Goal: Contribute content: Contribute content

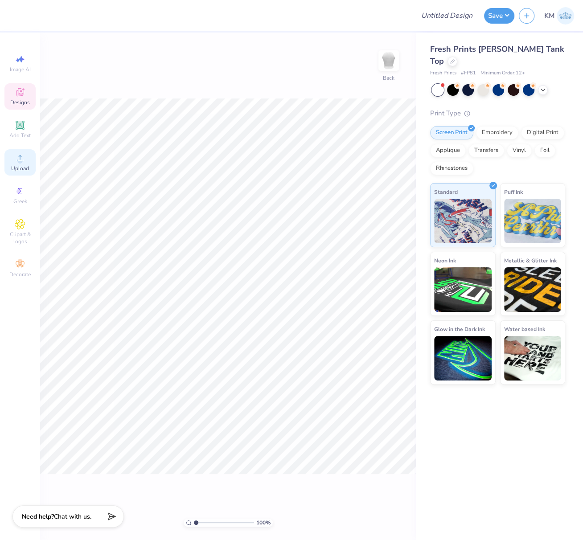
click at [20, 175] on div "Upload" at bounding box center [19, 162] width 31 height 26
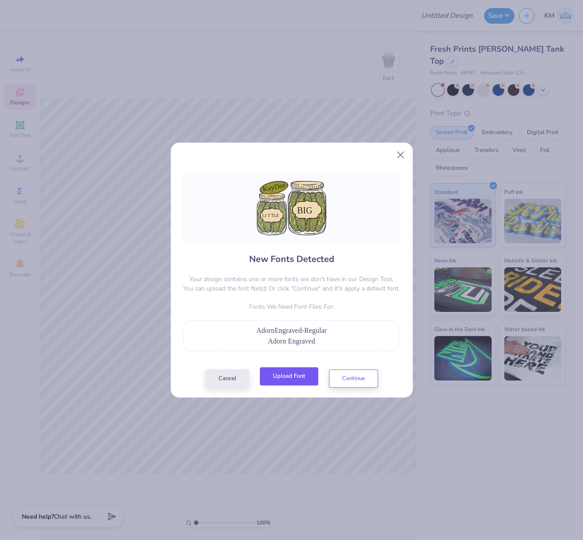
click at [289, 378] on button "Upload Font" at bounding box center [289, 376] width 58 height 18
click at [283, 380] on button "Upload Font" at bounding box center [289, 376] width 58 height 18
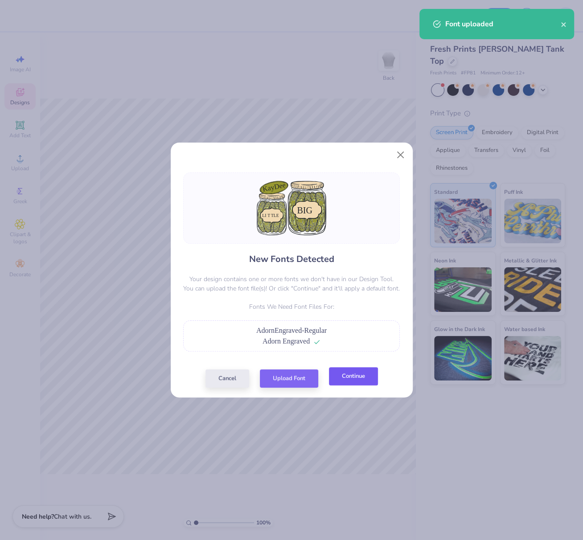
click at [364, 381] on button "Continue" at bounding box center [353, 376] width 49 height 18
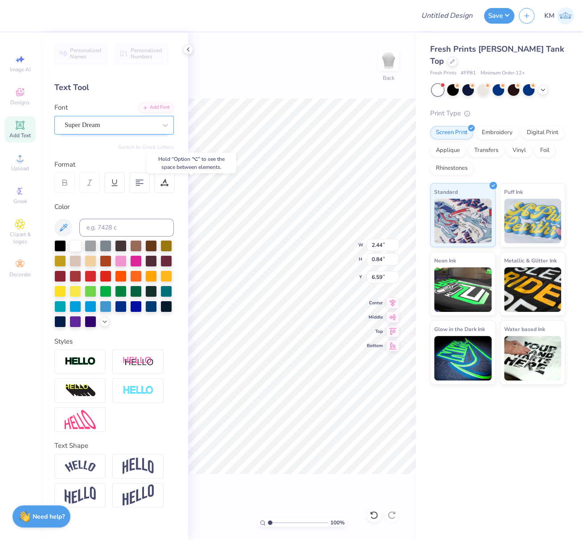
click at [86, 123] on div "Super Dream" at bounding box center [111, 125] width 94 height 14
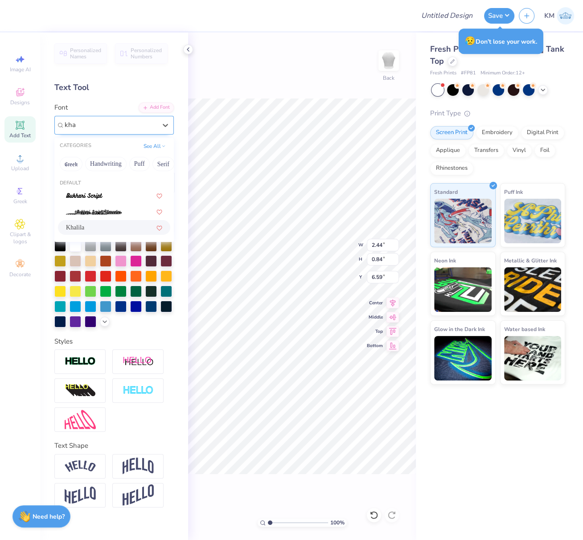
click at [97, 228] on div "Khalila" at bounding box center [114, 227] width 96 height 9
type input "kha"
type input "2.41"
type input "0.89"
type input "6.55"
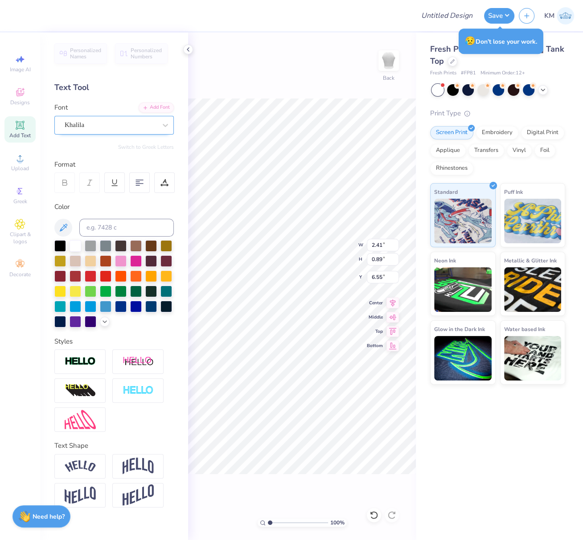
drag, startPoint x: 272, startPoint y: 521, endPoint x: 279, endPoint y: 523, distance: 7.5
click at [279, 523] on input "range" at bounding box center [298, 523] width 60 height 8
type input "2.08"
click at [276, 524] on input "range" at bounding box center [298, 523] width 60 height 8
type input "6.65"
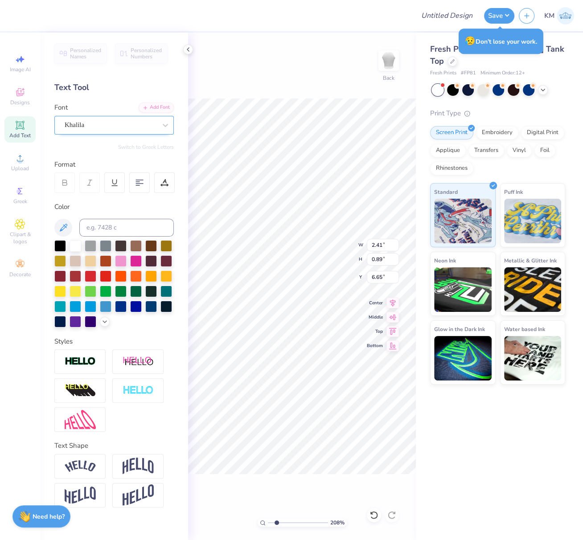
type input "1.43"
type input "0.33"
type input "9.74"
drag, startPoint x: 114, startPoint y: 127, endPoint x: 111, endPoint y: 134, distance: 7.6
click at [114, 127] on div "Super Dream" at bounding box center [111, 125] width 94 height 14
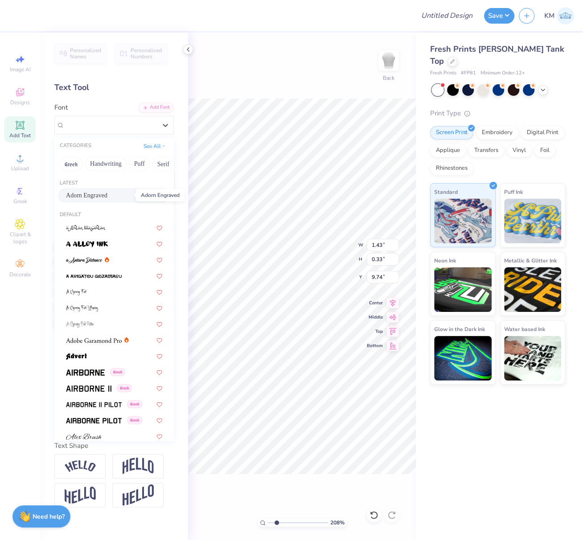
click at [106, 198] on span "Adorn Engraved" at bounding box center [86, 195] width 41 height 9
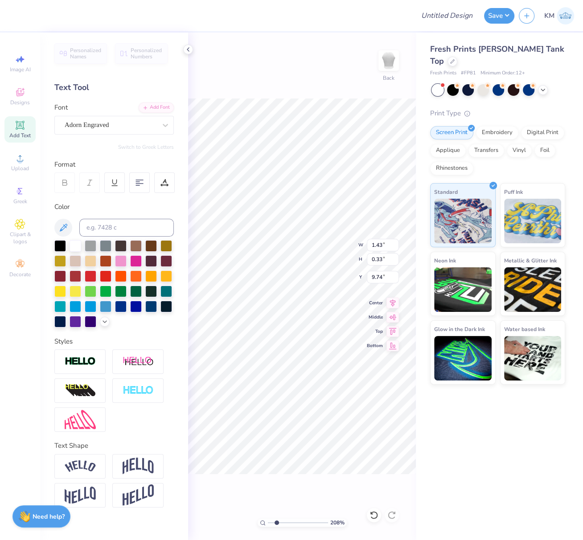
type input "1.93"
type input "0.34"
type input "9.67"
drag, startPoint x: 277, startPoint y: 523, endPoint x: 283, endPoint y: 525, distance: 6.8
click at [283, 523] on input "range" at bounding box center [298, 523] width 60 height 8
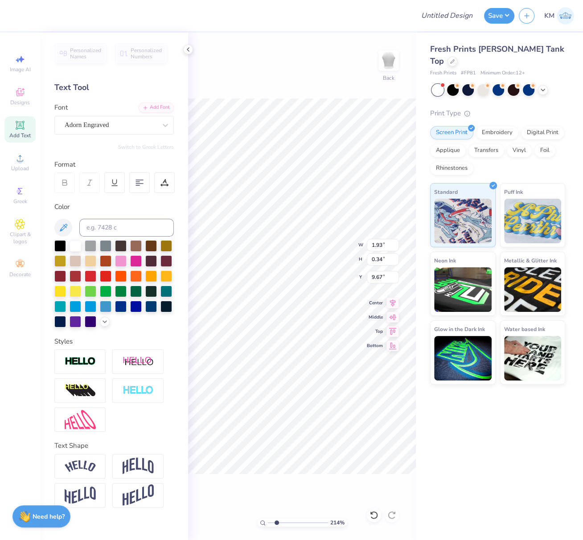
type input "3.45"
click at [284, 523] on input "range" at bounding box center [298, 523] width 60 height 8
type input "1.44"
type input "0.67"
type input "9.00"
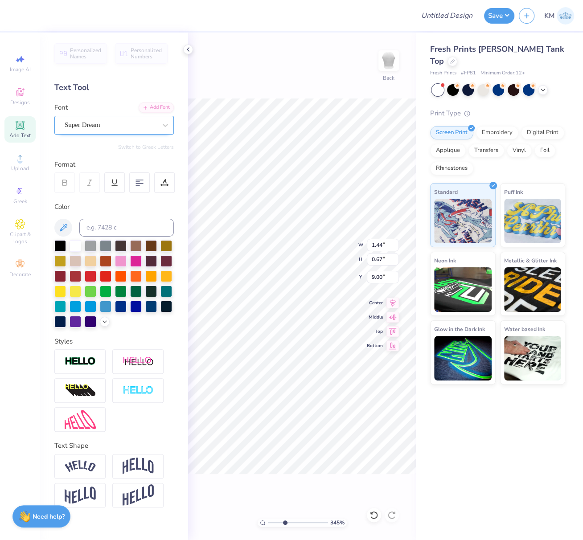
click at [83, 120] on div "Super Dream" at bounding box center [111, 125] width 94 height 14
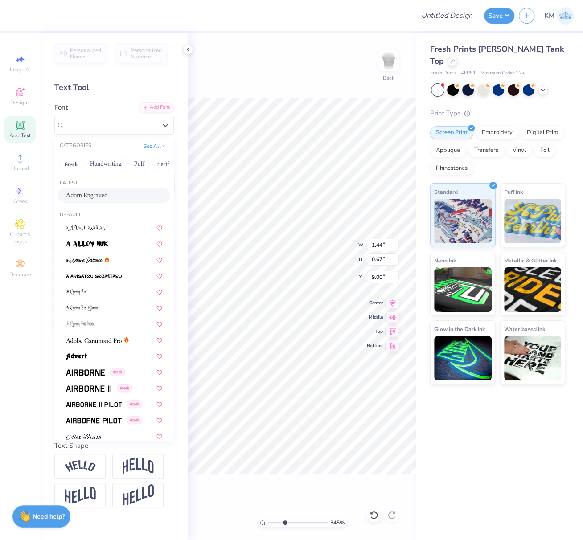
drag, startPoint x: 88, startPoint y: 195, endPoint x: 304, endPoint y: 529, distance: 398.2
click at [88, 195] on span "Adorn Engraved" at bounding box center [86, 195] width 41 height 9
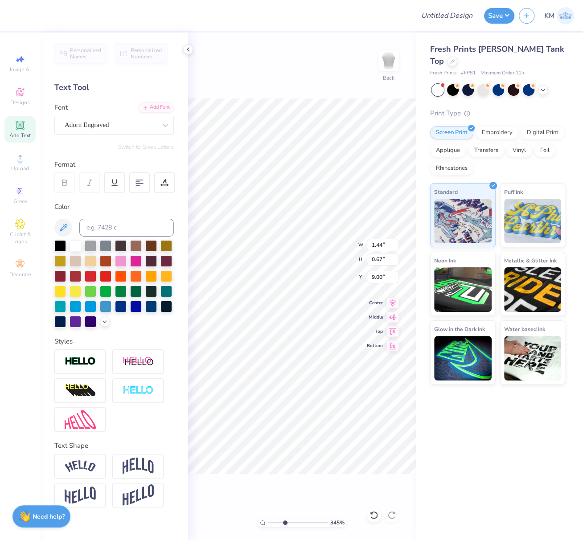
type input "1.99"
type input "0.72"
type input "8.94"
click at [268, 521] on input "range" at bounding box center [298, 523] width 60 height 8
click at [272, 523] on input "range" at bounding box center [298, 523] width 60 height 8
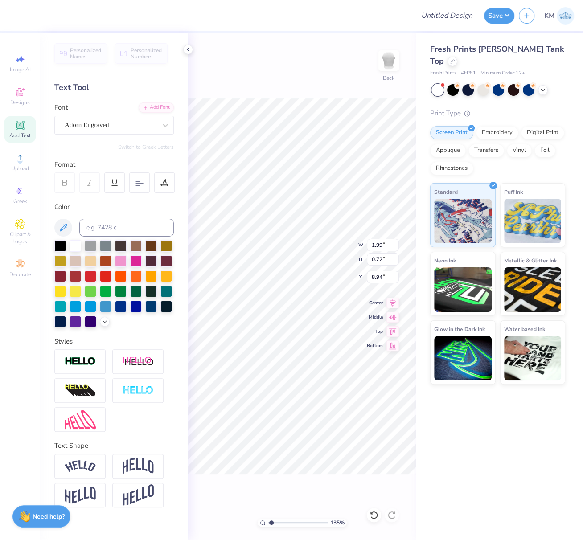
click at [268, 524] on input "range" at bounding box center [298, 523] width 60 height 8
click at [248, 521] on div "100 % Back W 1.99 1.99 " H 0.72 0.72 " Y 8.94 8.94 " Center Middle Top Bottom" at bounding box center [302, 287] width 228 height 508
click at [261, 522] on div "116 %" at bounding box center [302, 523] width 89 height 8
type input "1"
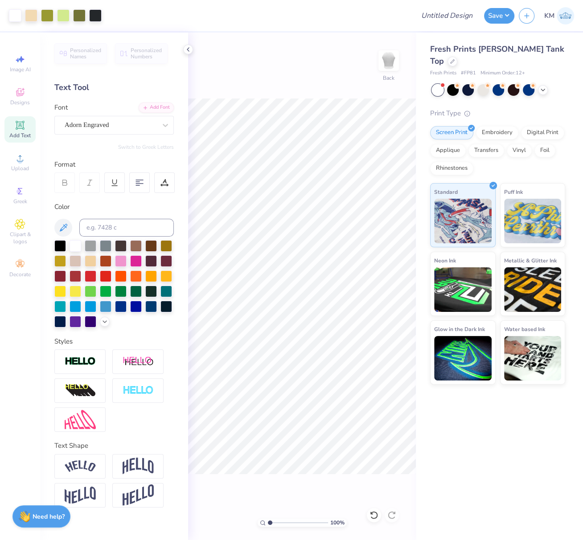
drag, startPoint x: 253, startPoint y: 520, endPoint x: 228, endPoint y: 504, distance: 30.1
click at [268, 519] on input "range" at bounding box center [298, 523] width 60 height 8
drag, startPoint x: 372, startPoint y: 244, endPoint x: 383, endPoint y: 247, distance: 10.6
click at [385, 245] on input "7.19" at bounding box center [383, 245] width 32 height 12
type input "7.00"
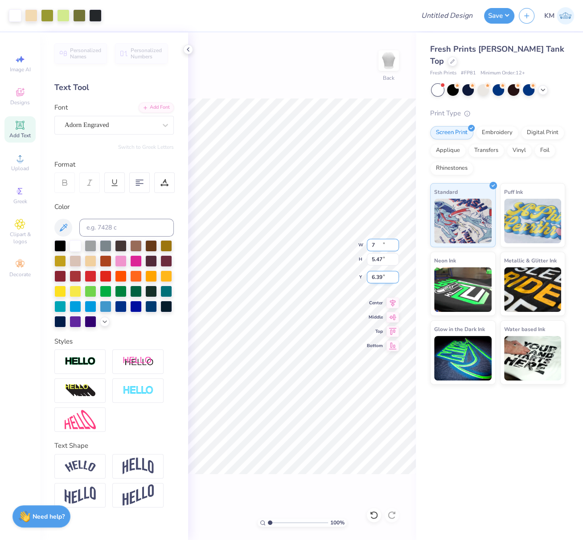
type input "5.47"
type input "6.39"
click at [366, 277] on div "100 % Back W 7.00 7.00 " H 5.47 5.47 " Y 6.39 6.39 " Center Middle Top Bottom" at bounding box center [302, 287] width 228 height 508
drag, startPoint x: 387, startPoint y: 277, endPoint x: 371, endPoint y: 281, distance: 17.1
click at [371, 277] on input "6.39" at bounding box center [383, 277] width 32 height 12
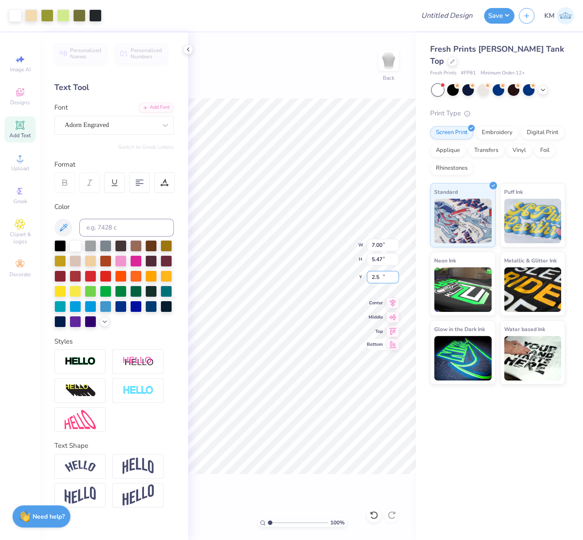
type input "2.50"
click at [394, 301] on icon at bounding box center [393, 302] width 12 height 11
drag, startPoint x: 380, startPoint y: 247, endPoint x: 367, endPoint y: 246, distance: 13.0
click at [369, 245] on input "7.00" at bounding box center [383, 245] width 32 height 12
type input "6.00"
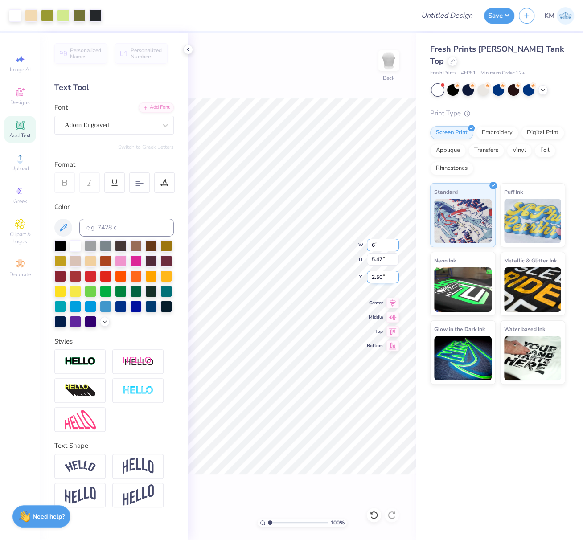
type input "4.69"
drag, startPoint x: 382, startPoint y: 277, endPoint x: 371, endPoint y: 282, distance: 11.6
click at [371, 277] on input "2.89" at bounding box center [383, 277] width 32 height 12
type input "3"
type input "2.50"
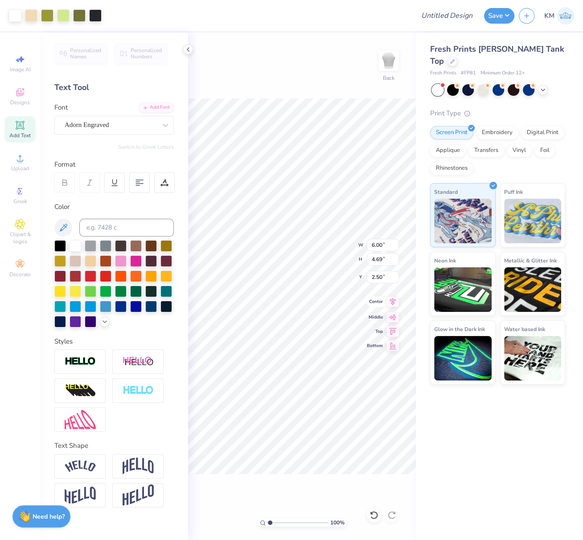
drag, startPoint x: 394, startPoint y: 302, endPoint x: 389, endPoint y: 306, distance: 5.7
click at [394, 303] on icon at bounding box center [393, 302] width 6 height 8
click at [193, 51] on div "100 % Back" at bounding box center [302, 287] width 228 height 508
drag, startPoint x: 191, startPoint y: 49, endPoint x: 208, endPoint y: 57, distance: 18.6
click at [191, 49] on icon at bounding box center [188, 49] width 7 height 7
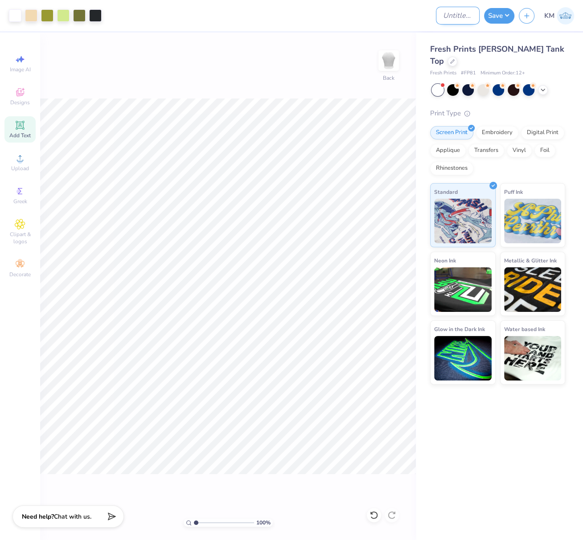
click at [461, 15] on input "Design Title" at bounding box center [458, 16] width 44 height 18
paste input "adorn-engraved.ttf"
type input "adorn-engraved.ttf"
paste input "FPS239483"
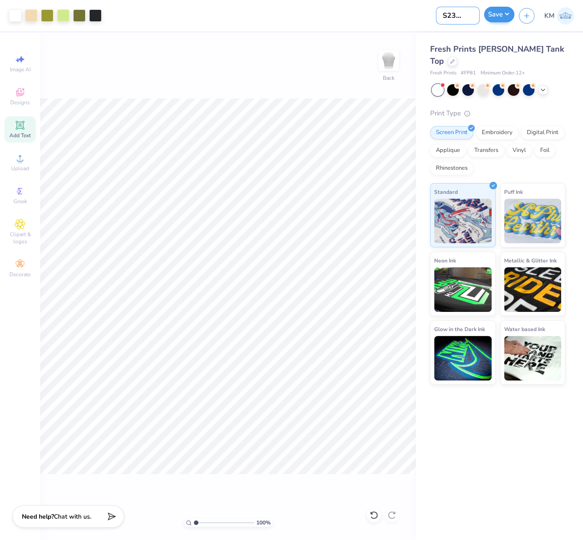
type input "FPS239483"
click at [506, 16] on button "Save" at bounding box center [499, 15] width 30 height 16
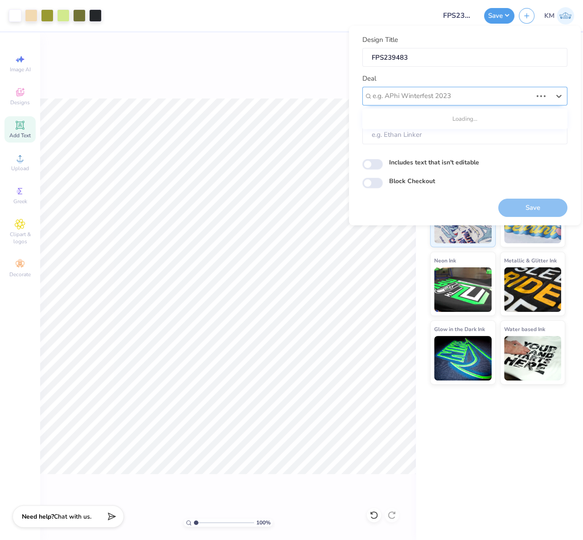
click at [413, 99] on div at bounding box center [453, 96] width 160 height 12
click at [473, 119] on div "Design Tool Gallery" at bounding box center [465, 119] width 198 height 15
type input "design tool gall"
type input "Design Tool Gallery User"
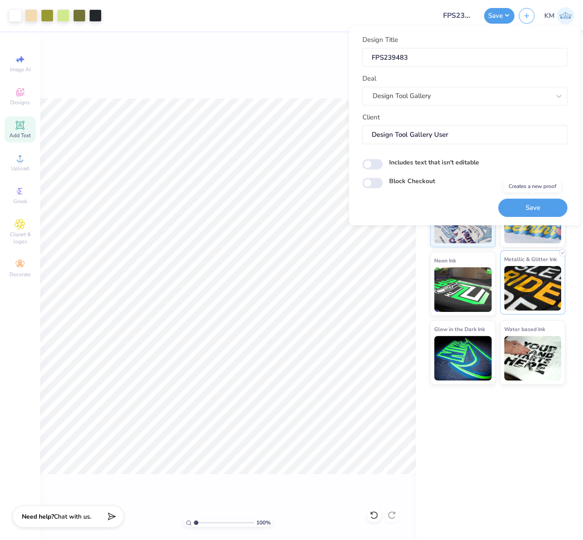
drag, startPoint x: 528, startPoint y: 204, endPoint x: 531, endPoint y: 277, distance: 72.7
click at [529, 204] on button "Save" at bounding box center [532, 207] width 69 height 18
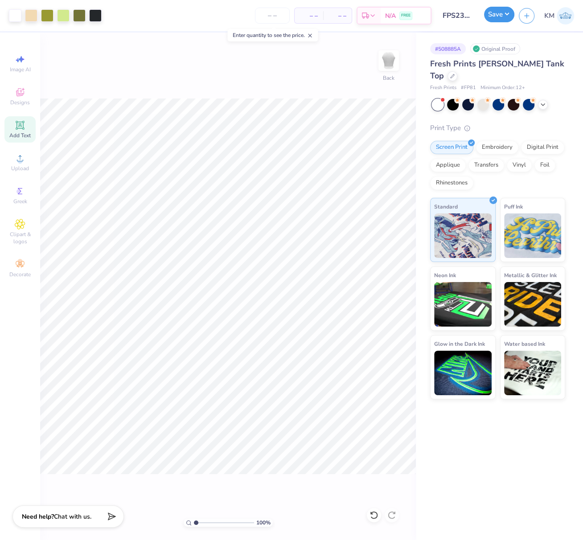
click at [509, 16] on button "Save" at bounding box center [499, 15] width 30 height 16
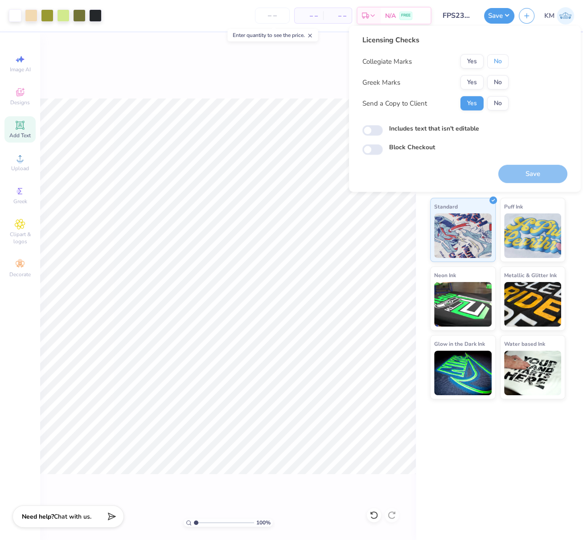
click at [499, 64] on button "No" at bounding box center [497, 61] width 21 height 14
click at [474, 83] on button "Yes" at bounding box center [472, 82] width 23 height 14
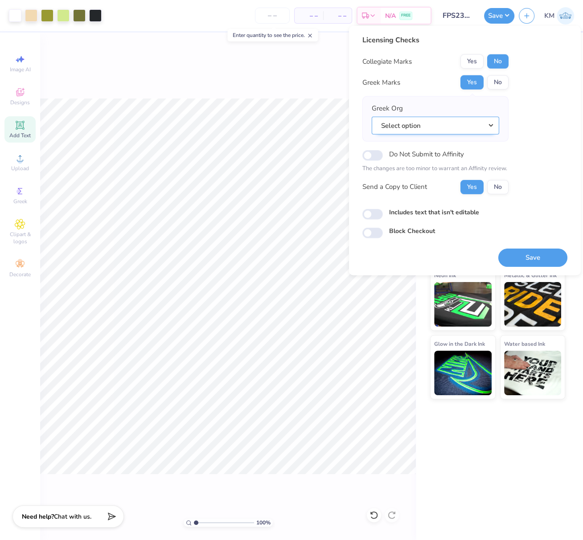
click at [492, 125] on button "Select option" at bounding box center [436, 125] width 128 height 18
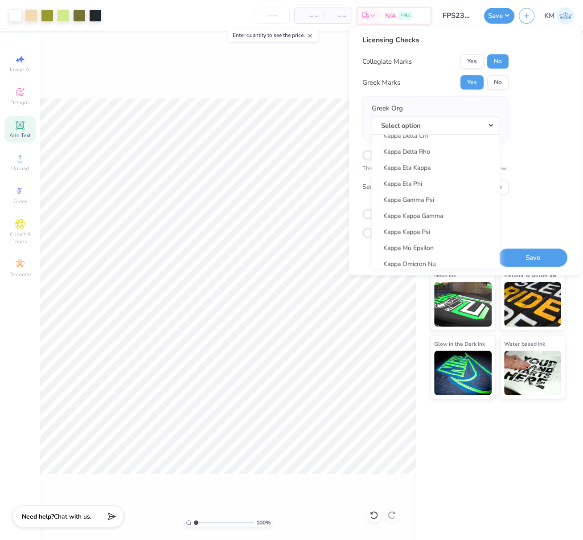
scroll to position [3242, 0]
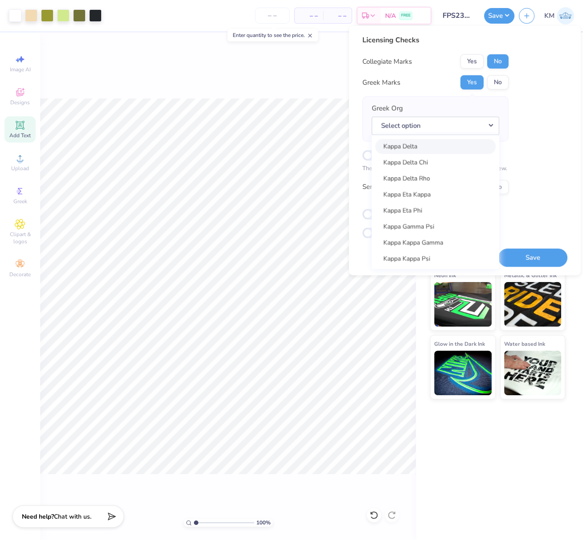
click at [438, 146] on link "Kappa Delta" at bounding box center [435, 146] width 120 height 15
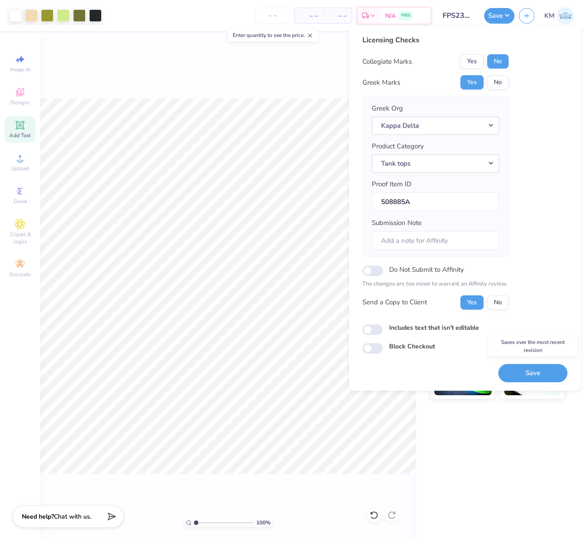
drag, startPoint x: 541, startPoint y: 373, endPoint x: 198, endPoint y: 67, distance: 459.8
click at [541, 373] on button "Save" at bounding box center [532, 373] width 69 height 18
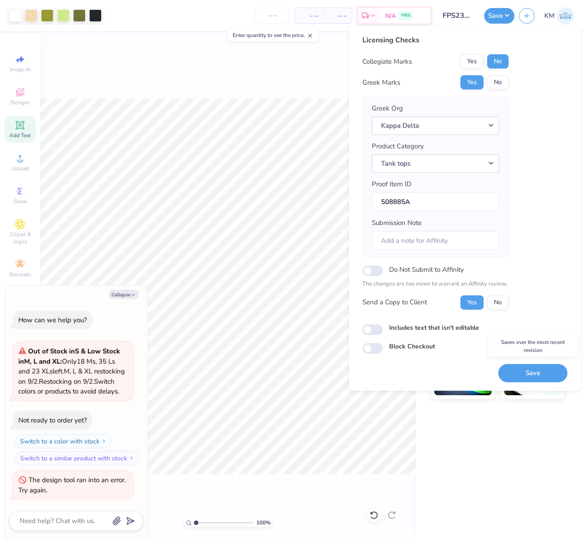
drag, startPoint x: 529, startPoint y: 367, endPoint x: 426, endPoint y: 438, distance: 125.0
click at [530, 367] on button "Save" at bounding box center [532, 373] width 69 height 18
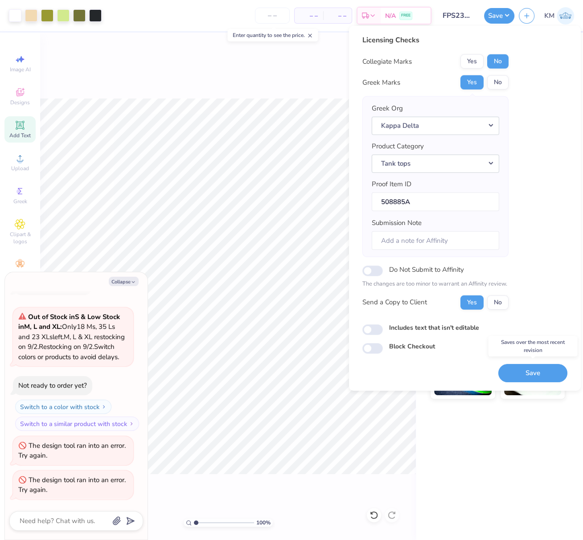
drag, startPoint x: 525, startPoint y: 370, endPoint x: 508, endPoint y: 390, distance: 26.3
click at [525, 370] on button "Save" at bounding box center [532, 373] width 69 height 18
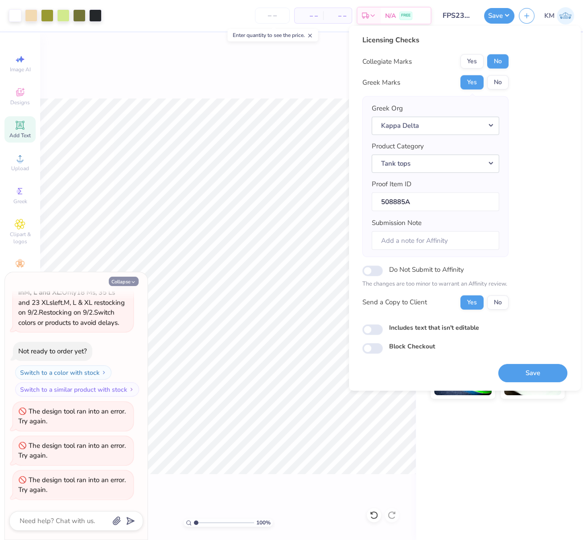
drag, startPoint x: 126, startPoint y: 282, endPoint x: 124, endPoint y: 277, distance: 5.2
click at [126, 282] on button "Collapse" at bounding box center [124, 281] width 30 height 9
type textarea "x"
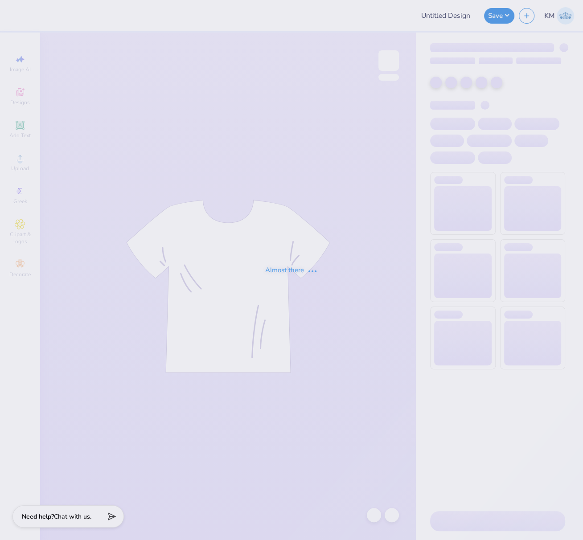
type input "FPS239483"
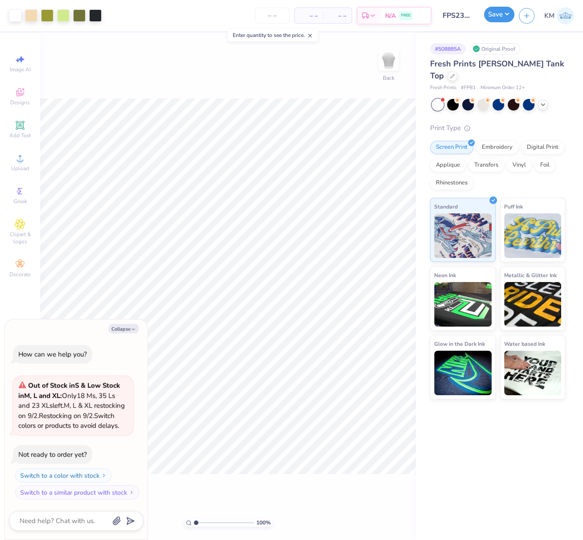
click at [507, 16] on button "Save" at bounding box center [499, 15] width 30 height 16
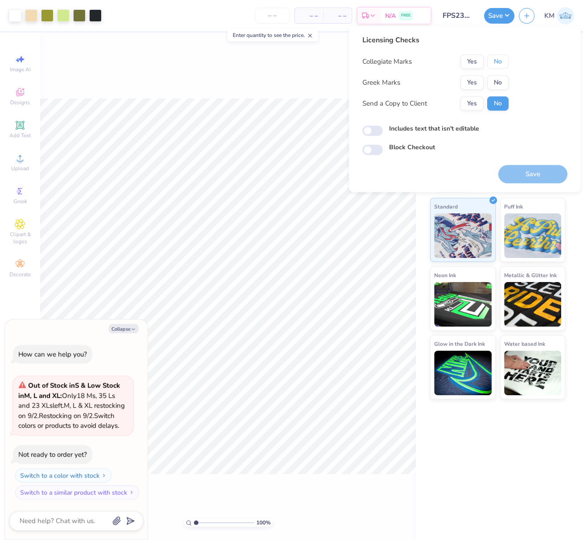
drag, startPoint x: 502, startPoint y: 60, endPoint x: 488, endPoint y: 74, distance: 20.2
click at [502, 60] on button "No" at bounding box center [497, 61] width 21 height 14
drag, startPoint x: 488, startPoint y: 74, endPoint x: 478, endPoint y: 94, distance: 22.3
click at [474, 87] on button "Yes" at bounding box center [472, 82] width 23 height 14
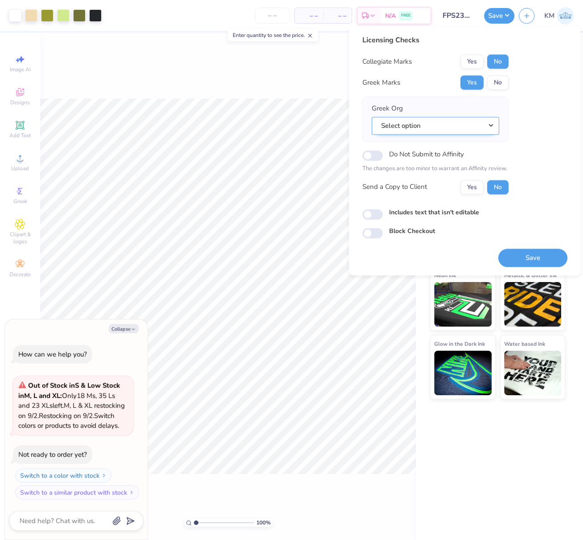
click at [494, 124] on button "Select option" at bounding box center [436, 126] width 128 height 18
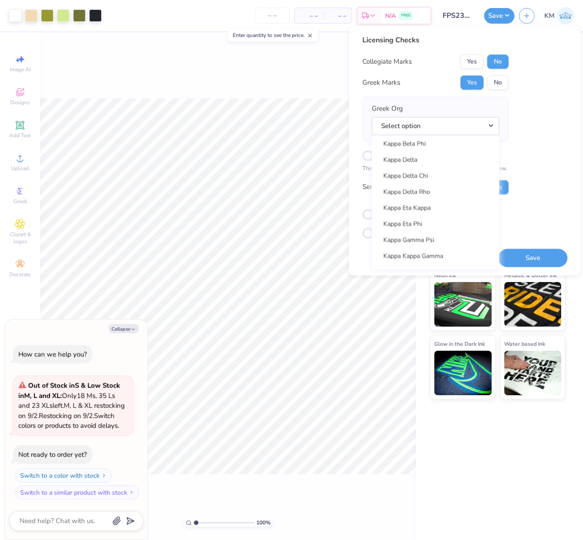
scroll to position [3202, 0]
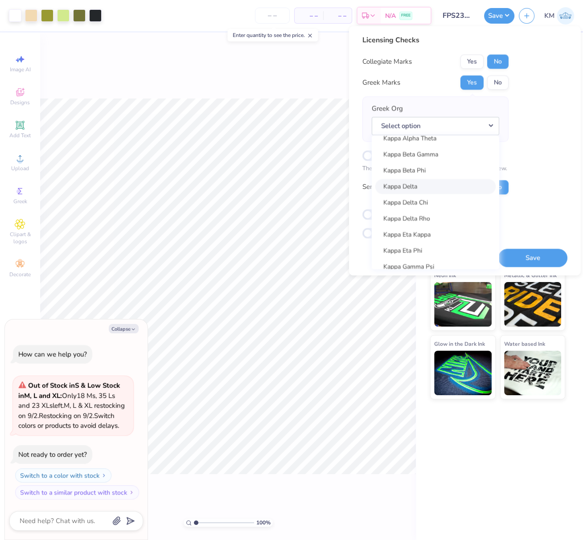
click at [424, 187] on link "Kappa Delta" at bounding box center [435, 186] width 120 height 15
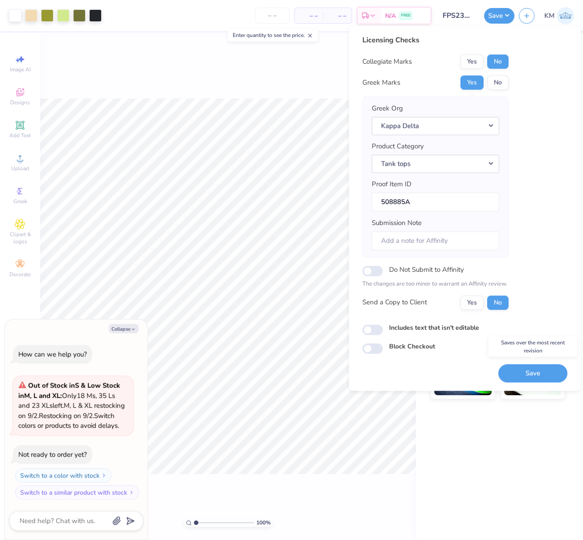
click at [539, 371] on button "Save" at bounding box center [532, 373] width 69 height 18
type textarea "x"
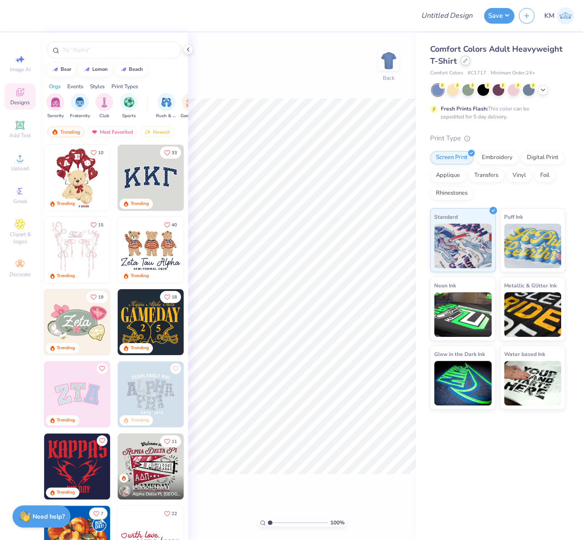
drag, startPoint x: 466, startPoint y: 57, endPoint x: 467, endPoint y: 63, distance: 5.8
click at [466, 58] on div at bounding box center [466, 61] width 10 height 10
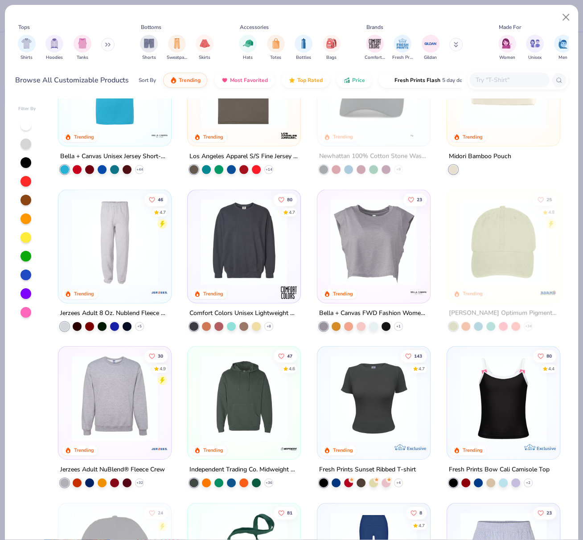
scroll to position [1482, 0]
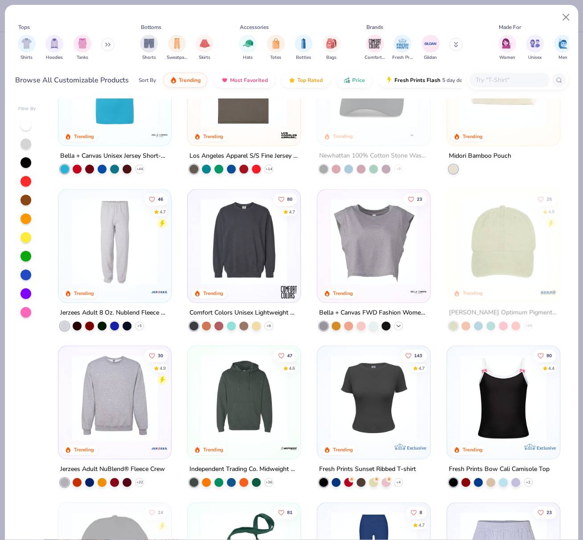
click at [397, 325] on polyline at bounding box center [399, 326] width 4 height 2
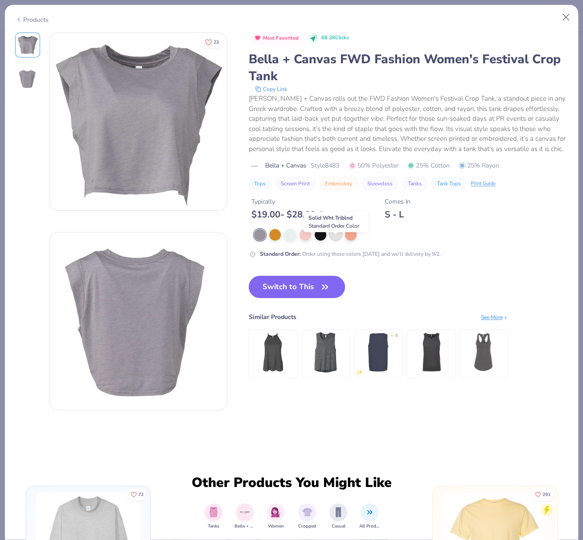
click at [338, 240] on div at bounding box center [336, 234] width 12 height 12
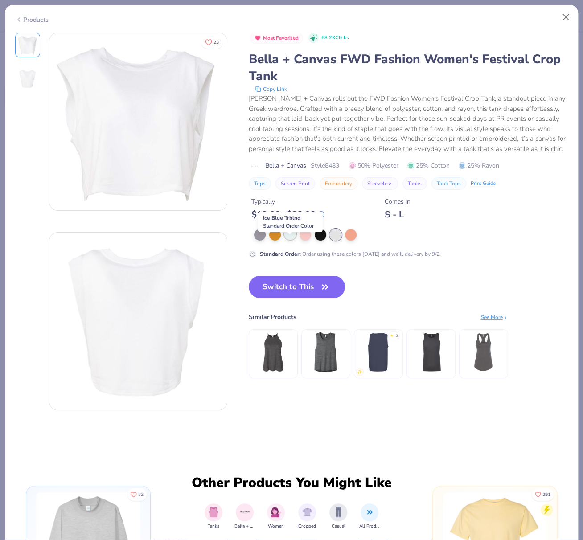
click at [291, 240] on div at bounding box center [290, 234] width 12 height 12
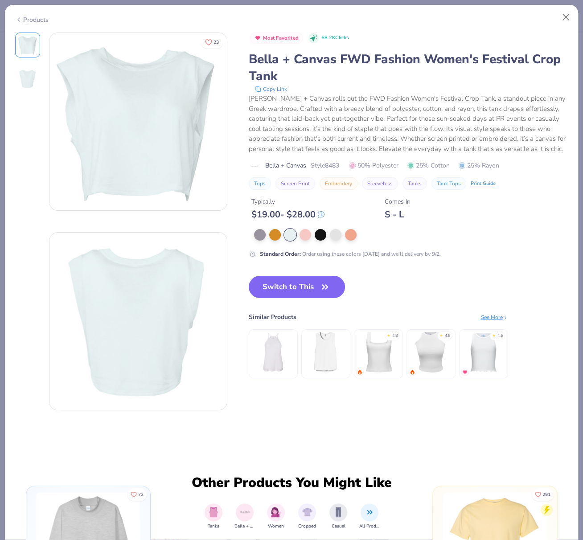
click at [293, 298] on button "Switch to This" at bounding box center [297, 287] width 97 height 22
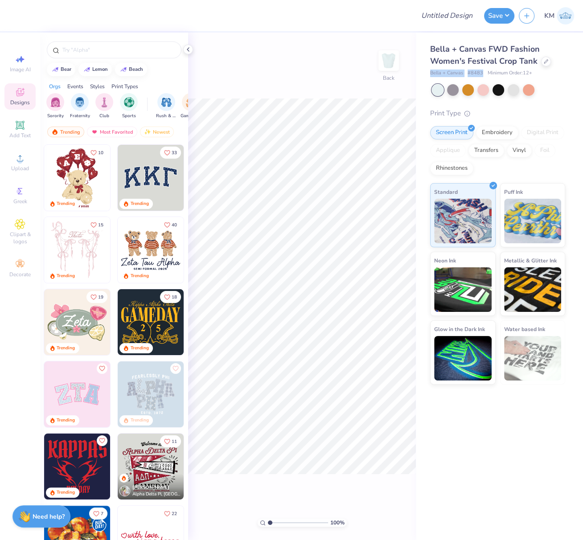
drag, startPoint x: 432, startPoint y: 74, endPoint x: 482, endPoint y: 74, distance: 50.8
click at [482, 73] on div "Bella + Canvas # 8483 Minimum Order: 12 +" at bounding box center [497, 74] width 135 height 8
copy div "Bella + Canvas # 8483"
